Goal: Task Accomplishment & Management: Use online tool/utility

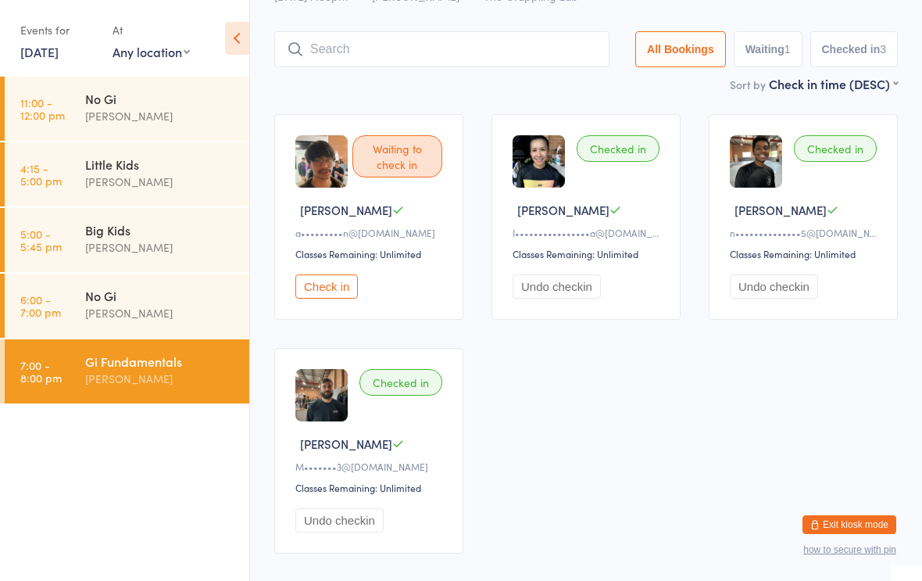
scroll to position [71, 0]
click at [383, 52] on input "search" at bounding box center [441, 49] width 335 height 36
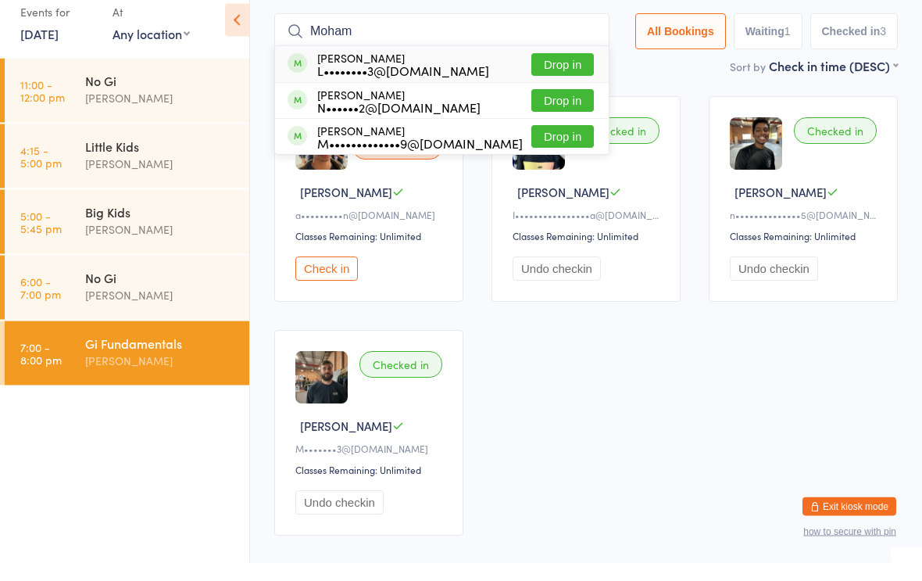
scroll to position [68, 0]
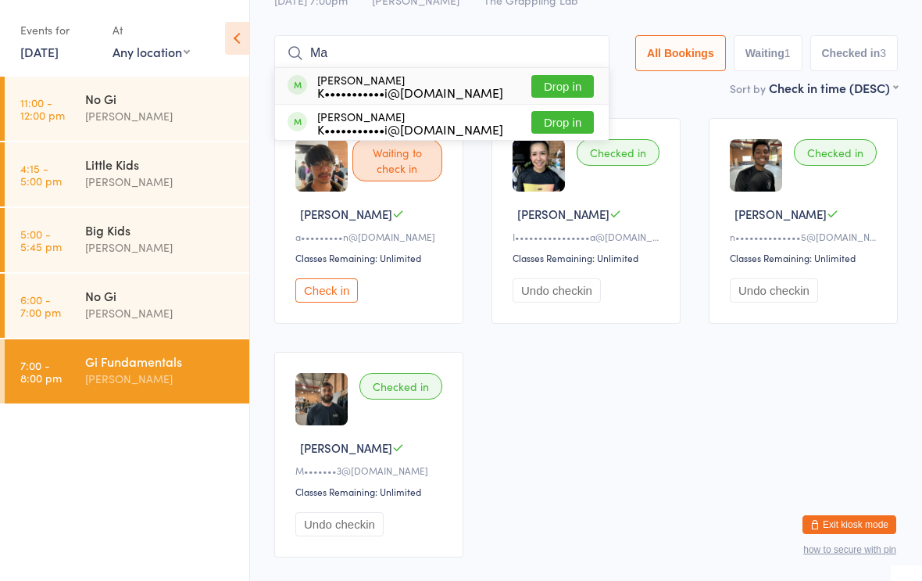
type input "M"
type input "[PERSON_NAME]"
click at [562, 80] on button "Drop in" at bounding box center [562, 86] width 63 height 23
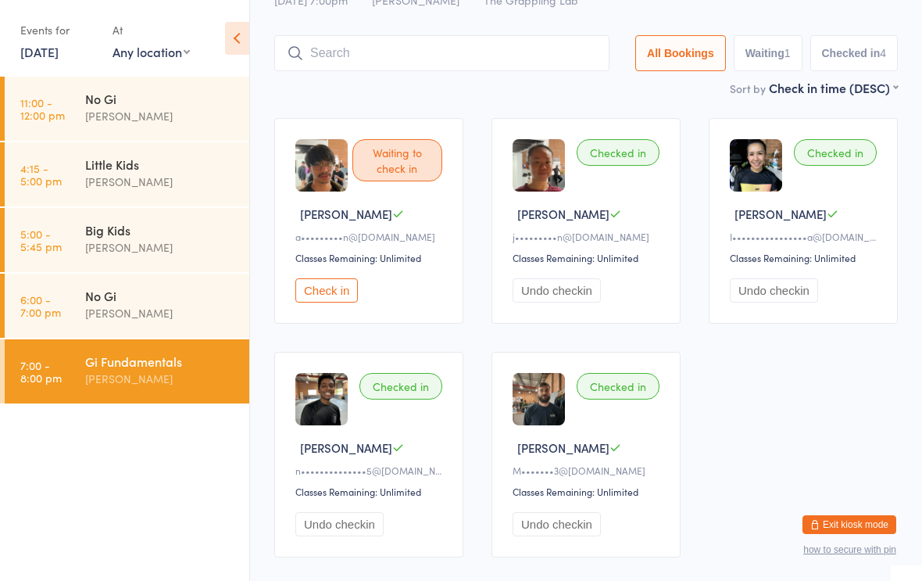
click at [342, 45] on input "search" at bounding box center [441, 53] width 335 height 36
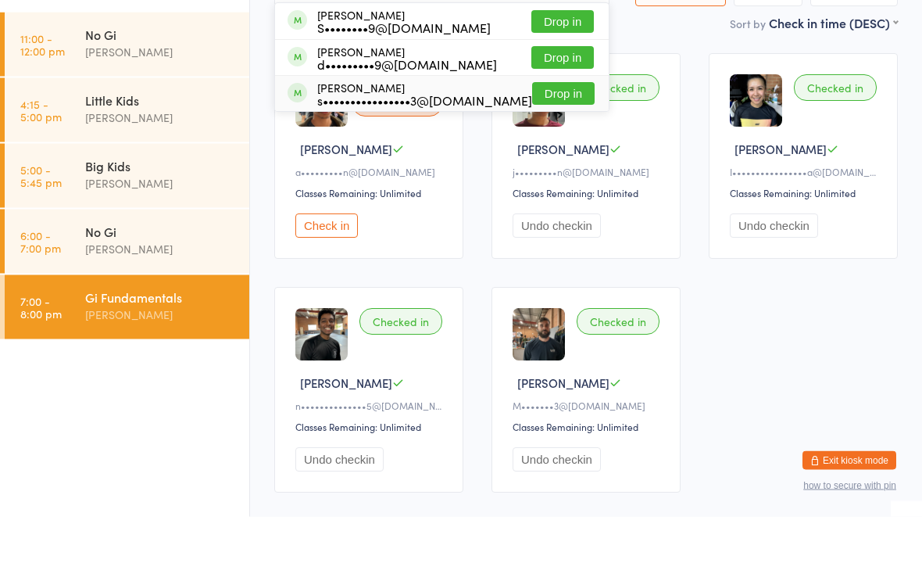
type input "Samue"
click at [378, 146] on div "[PERSON_NAME] s••••••••••••••••3@[DOMAIN_NAME]" at bounding box center [424, 158] width 215 height 25
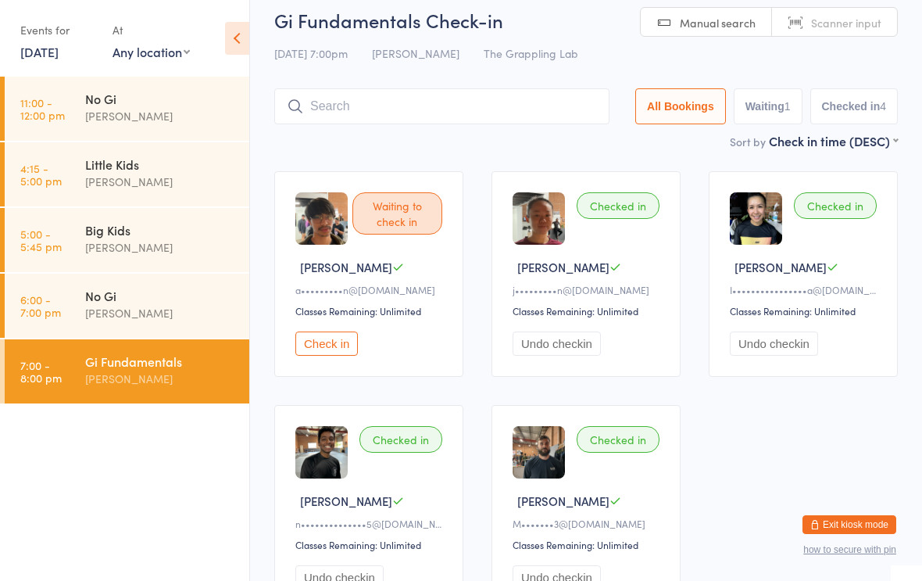
scroll to position [10, 0]
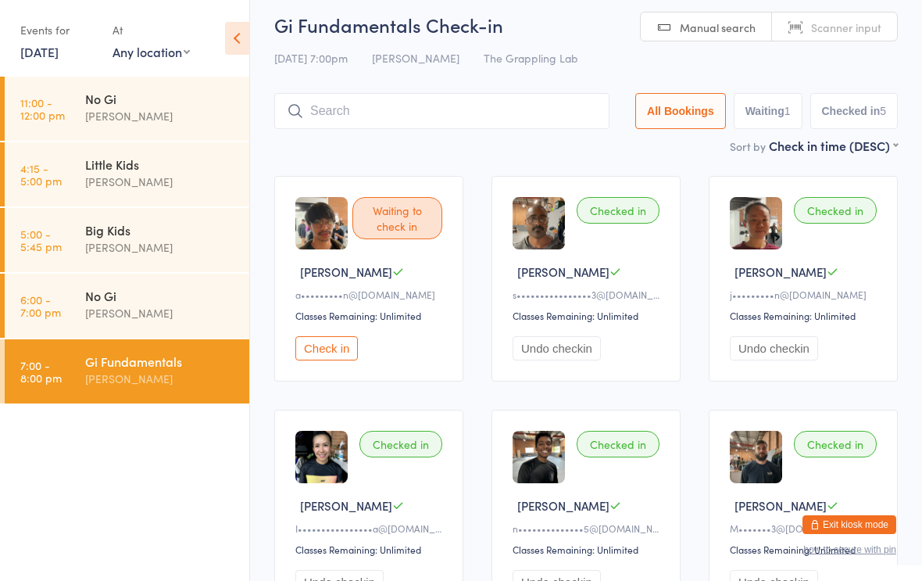
click at [321, 102] on input "search" at bounding box center [441, 111] width 335 height 36
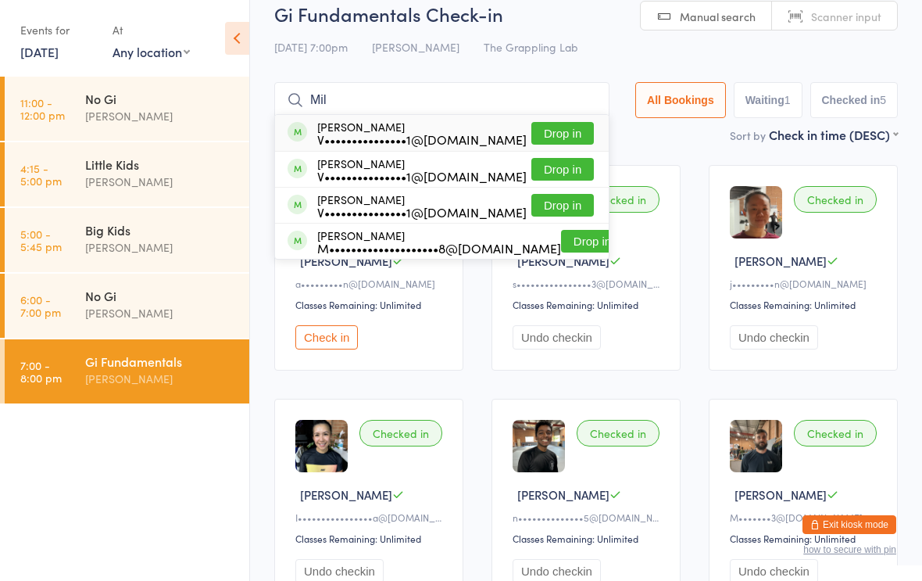
scroll to position [0, 0]
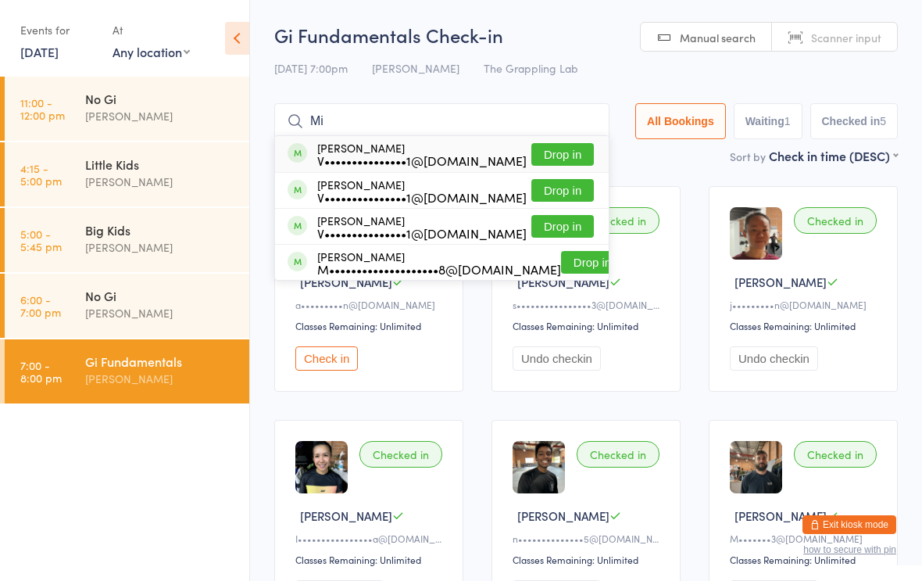
type input "M"
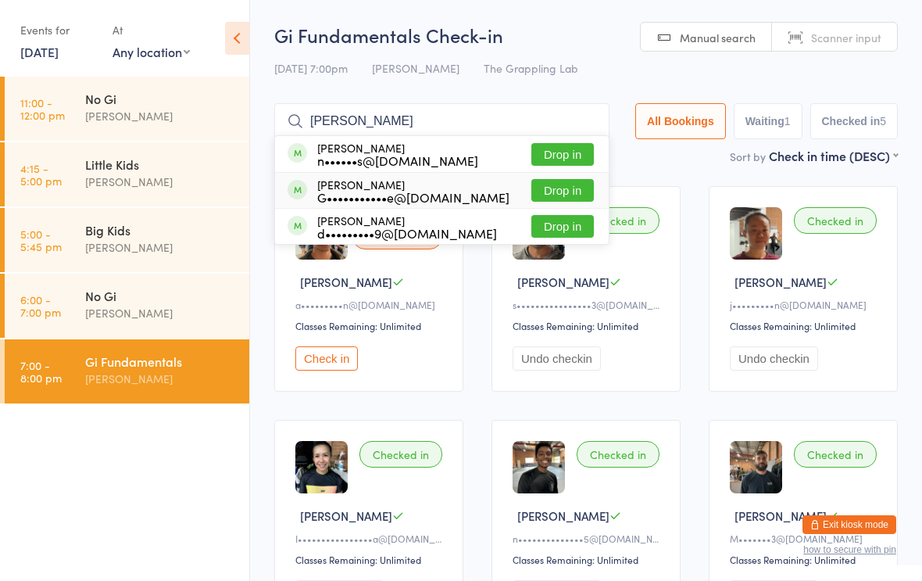
type input "[PERSON_NAME]"
click at [406, 198] on div "G•••••••••••e@[DOMAIN_NAME]" at bounding box center [413, 197] width 192 height 13
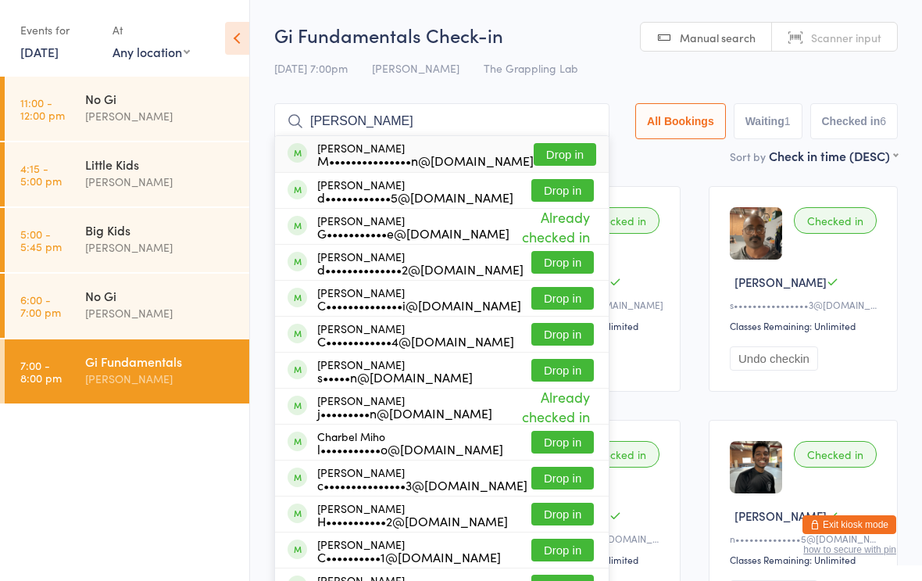
type input "[PERSON_NAME]"
click at [560, 144] on button "Drop in" at bounding box center [565, 154] width 63 height 23
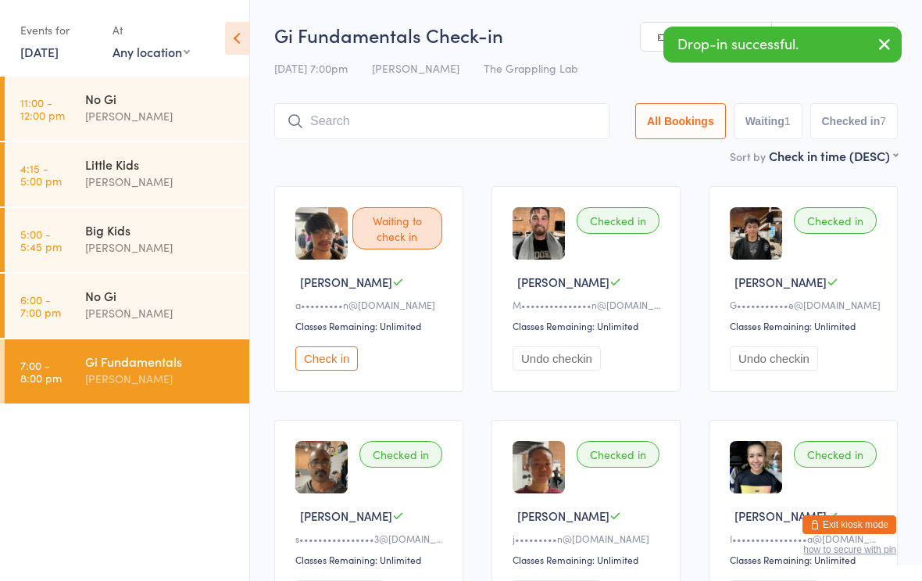
click at [458, 121] on input "search" at bounding box center [441, 121] width 335 height 36
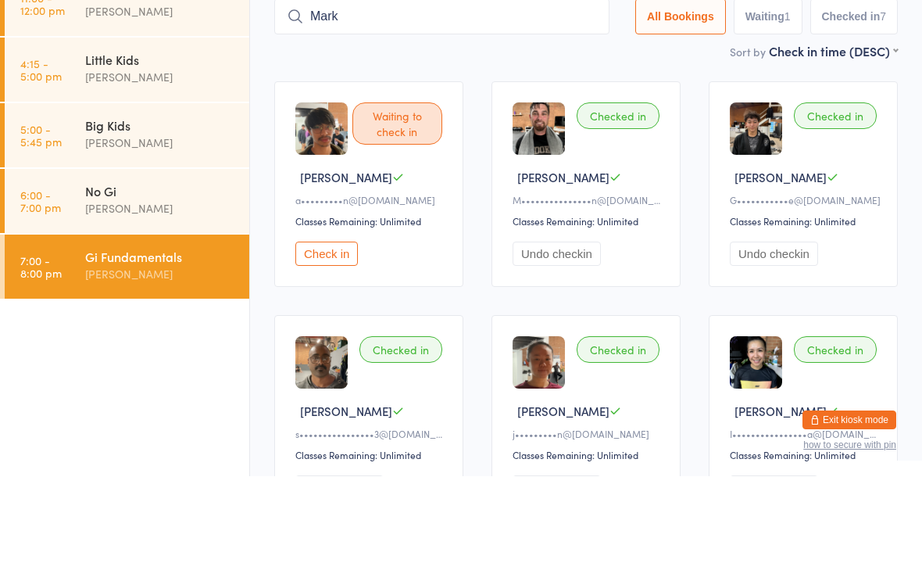
type input "[PERSON_NAME]"
